Goal: Information Seeking & Learning: Learn about a topic

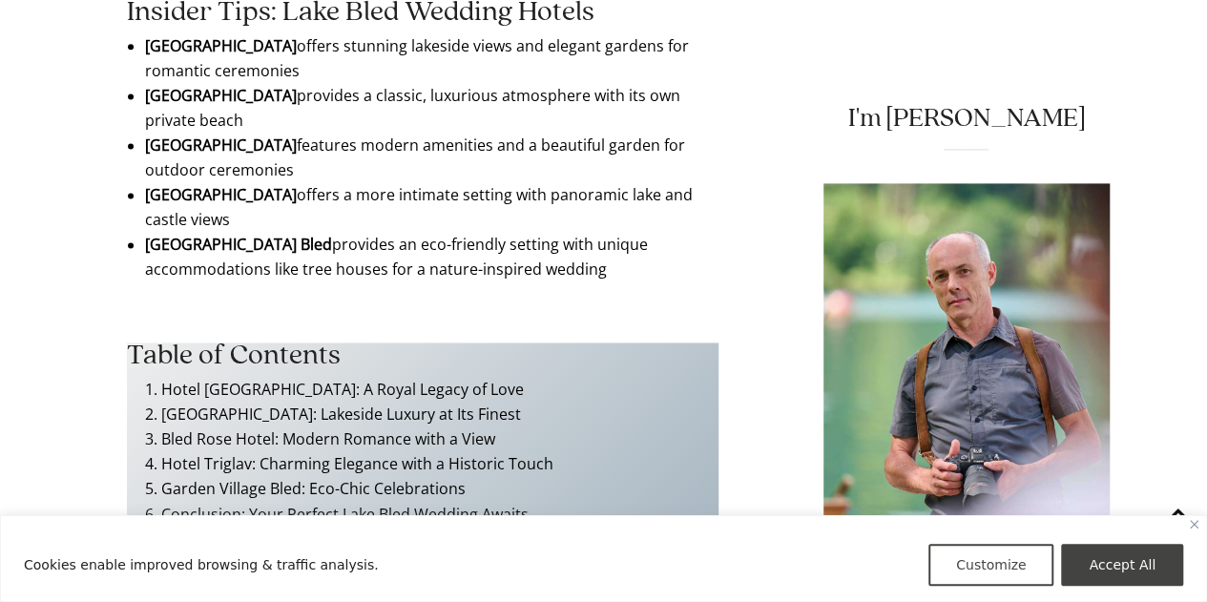
scroll to position [1302, 0]
drag, startPoint x: 145, startPoint y: 244, endPoint x: 322, endPoint y: 209, distance: 180.9
click at [322, 209] on ul "[GEOGRAPHIC_DATA] offers stunning lakeside views and elegant gardens for romant…" at bounding box center [422, 156] width 555 height 248
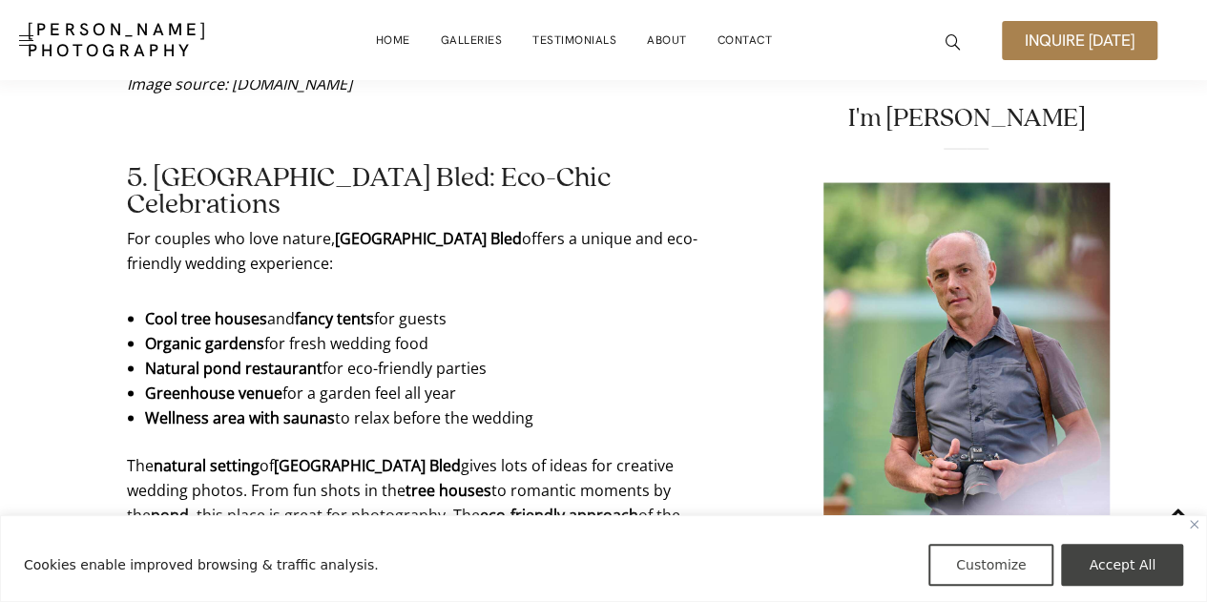
scroll to position [5414, 0]
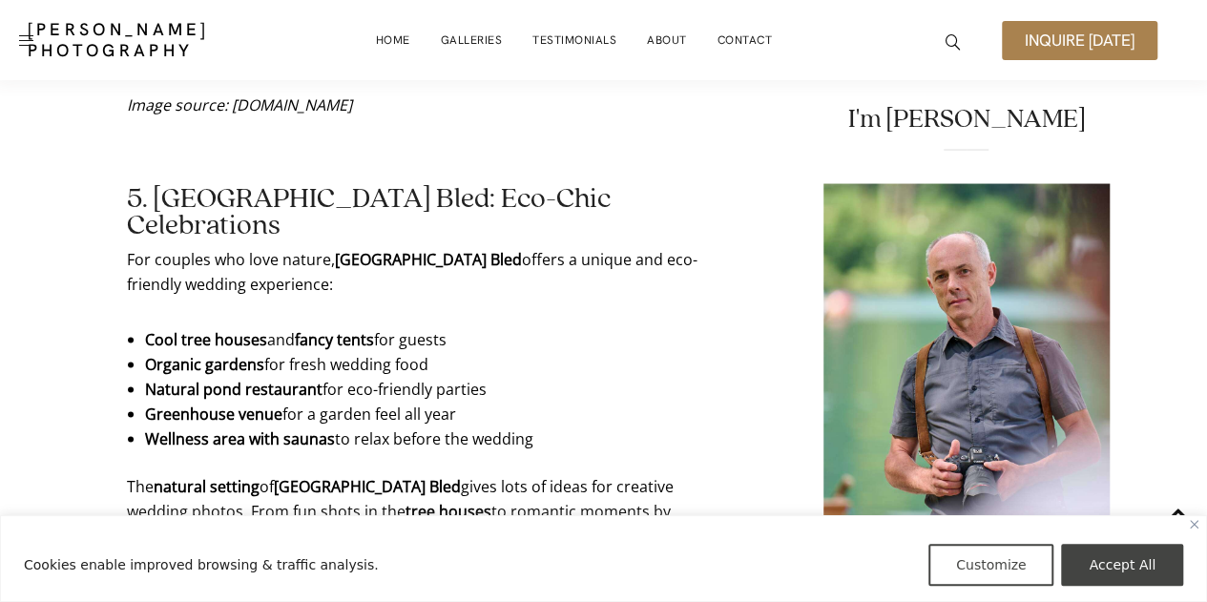
click at [389, 248] on strong "[GEOGRAPHIC_DATA] Bled" at bounding box center [428, 258] width 187 height 21
drag, startPoint x: 337, startPoint y: 177, endPoint x: 474, endPoint y: 182, distance: 137.4
click at [474, 246] on p "For couples who love nature, [GEOGRAPHIC_DATA] offers a unique and eco-friendly…" at bounding box center [422, 271] width 591 height 50
copy strong "[GEOGRAPHIC_DATA] Bled"
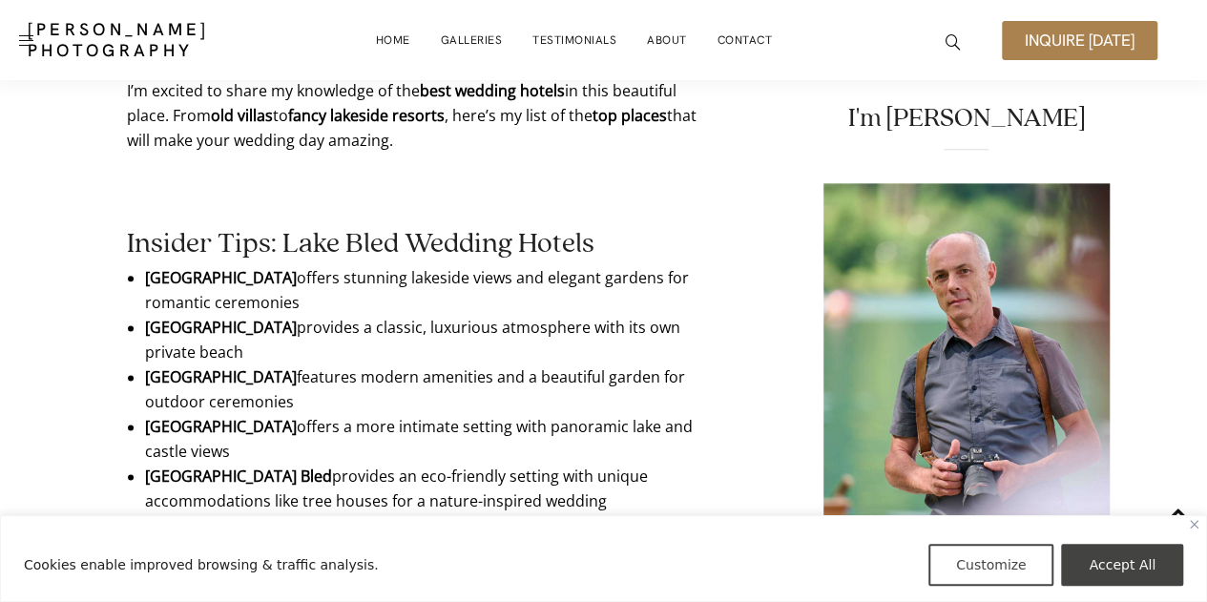
scroll to position [1065, 0]
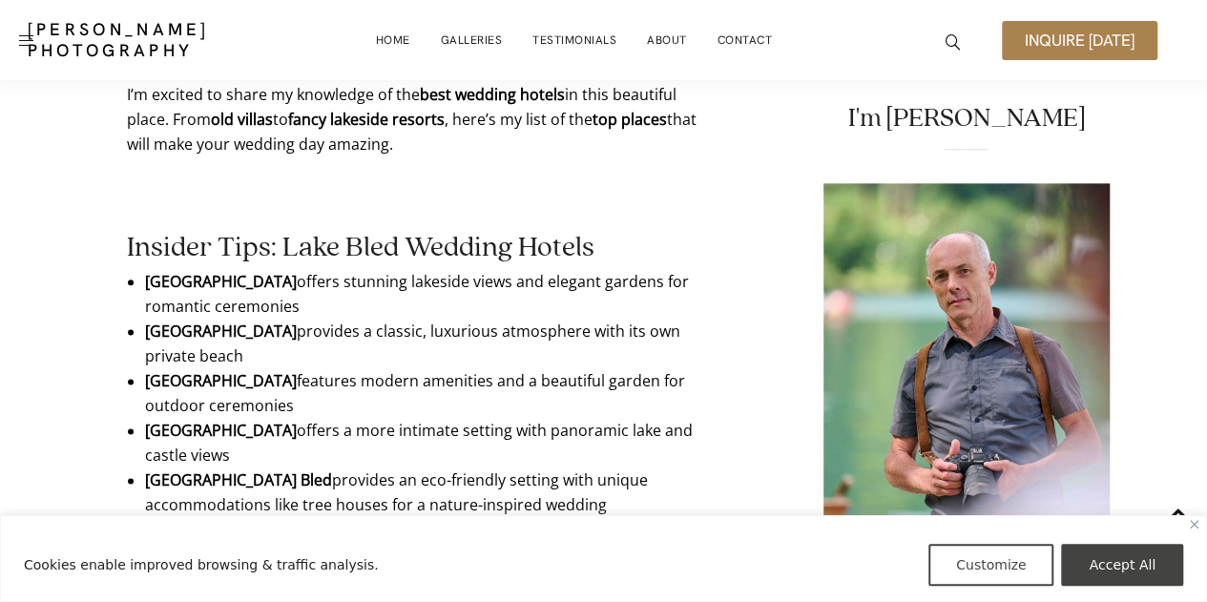
drag, startPoint x: 141, startPoint y: 327, endPoint x: 280, endPoint y: 326, distance: 139.3
copy strong "[GEOGRAPHIC_DATA] Toplic"
